Goal: Information Seeking & Learning: Learn about a topic

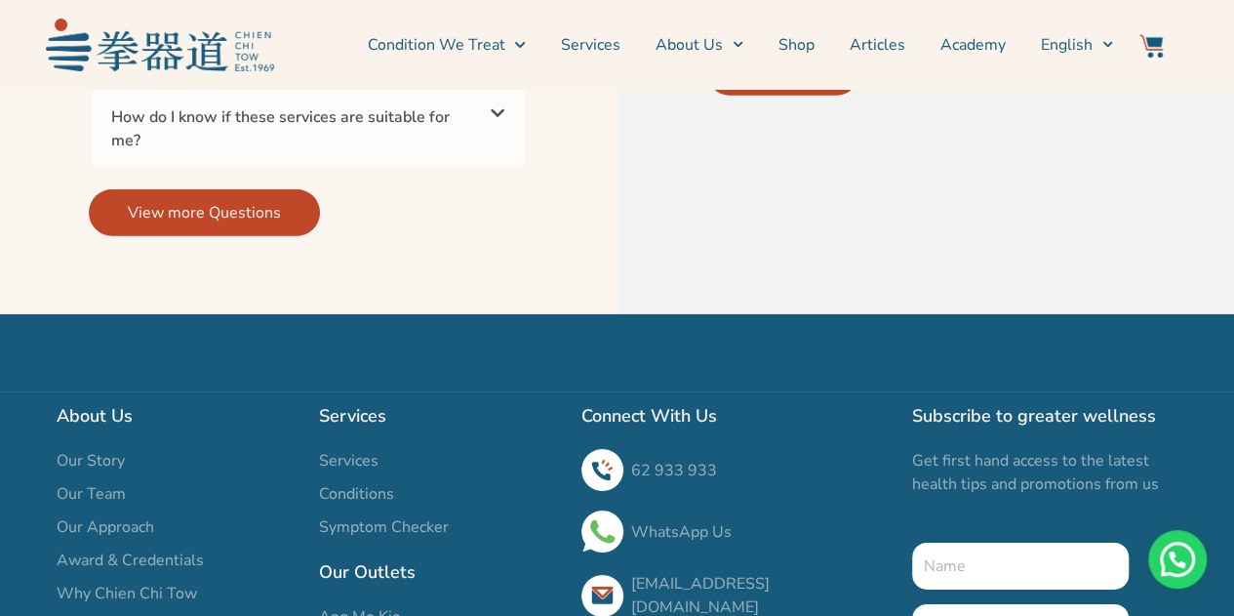
scroll to position [6948, 0]
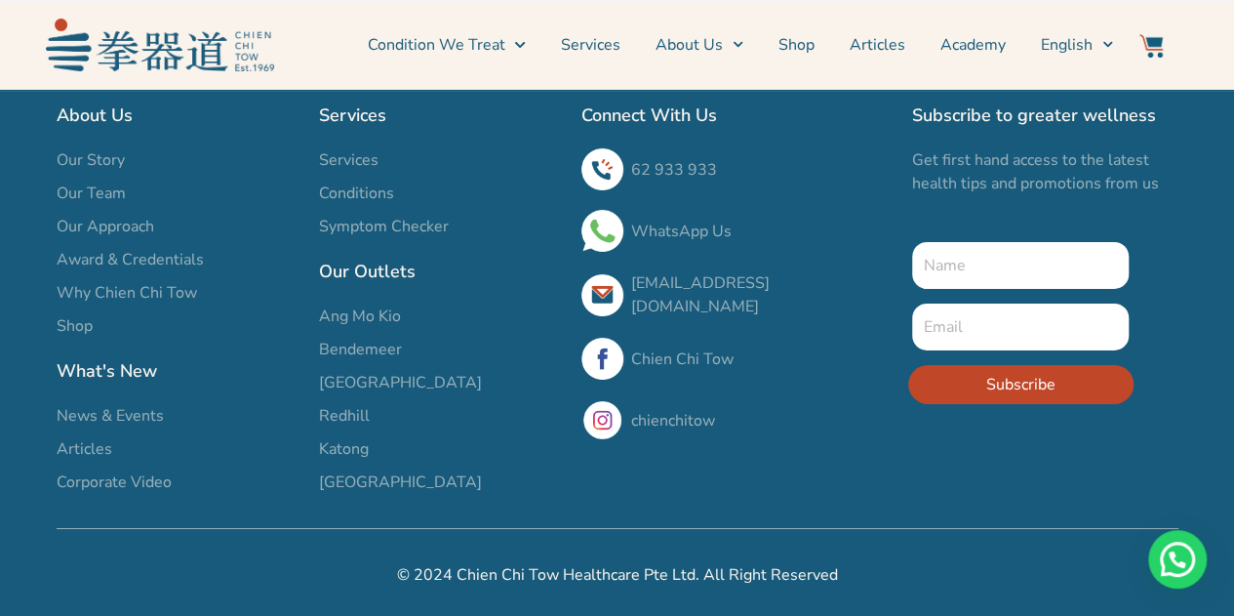
click at [92, 187] on span "Our Team" at bounding box center [91, 192] width 69 height 23
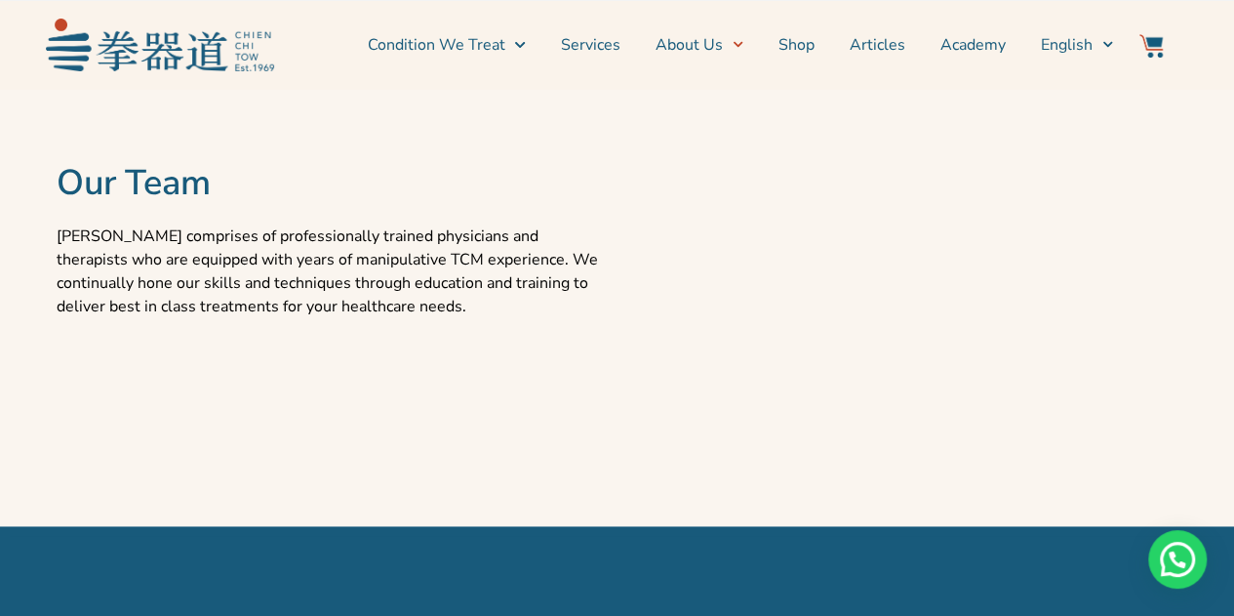
scroll to position [1089, 0]
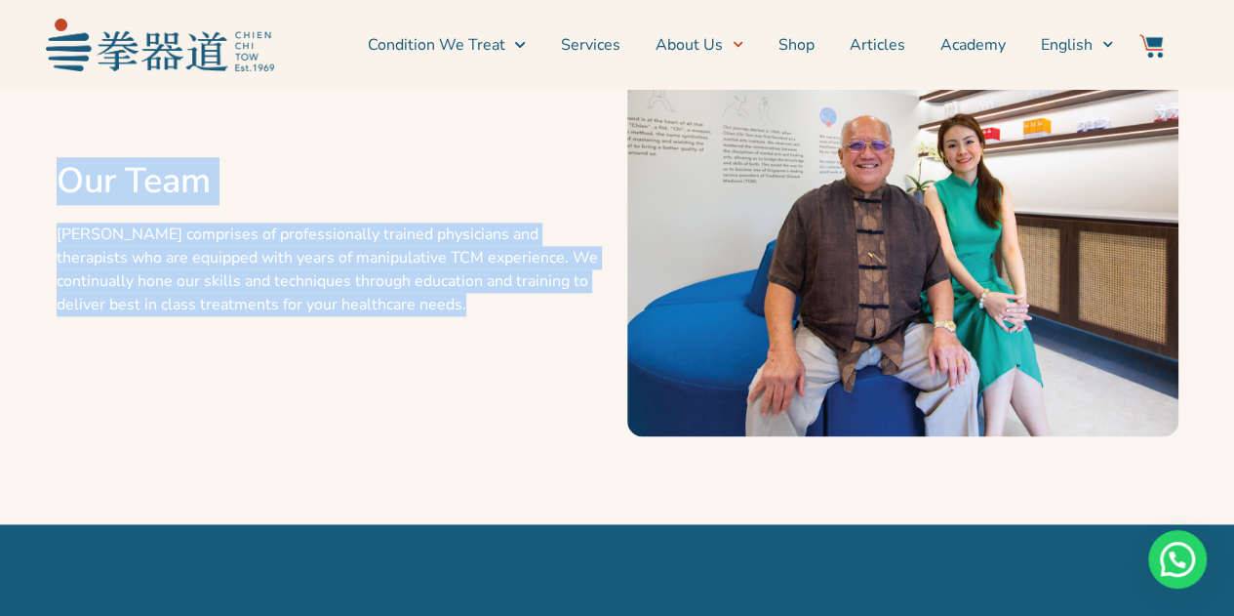
drag, startPoint x: 60, startPoint y: 182, endPoint x: 367, endPoint y: 305, distance: 330.1
click at [367, 305] on div "Our Team Chien Chi Tow comprises of professionally trained physicians and thera…" at bounding box center [332, 252] width 571 height 524
click at [367, 305] on p "Chien Chi Tow comprises of professionally trained physicians and therapists who…" at bounding box center [332, 269] width 551 height 94
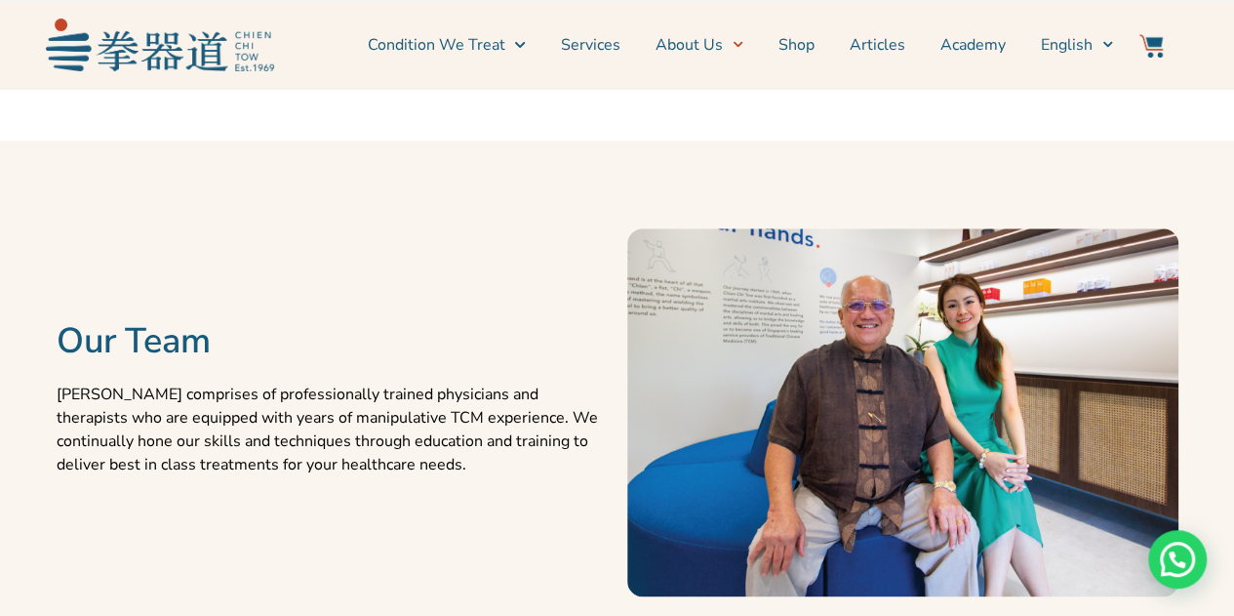
scroll to position [796, 0]
